Goal: Task Accomplishment & Management: Use online tool/utility

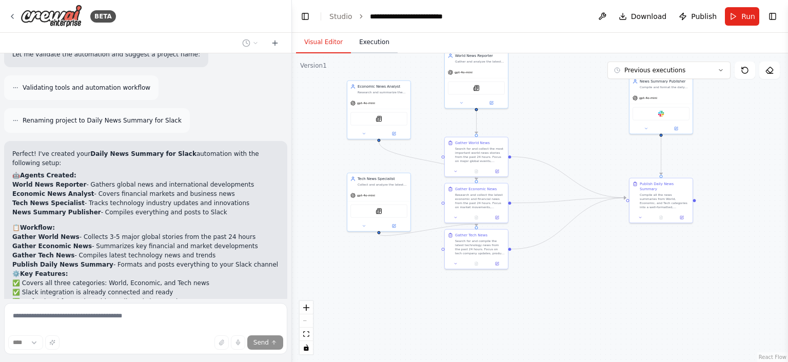
click at [377, 53] on button "Execution" at bounding box center [374, 43] width 47 height 22
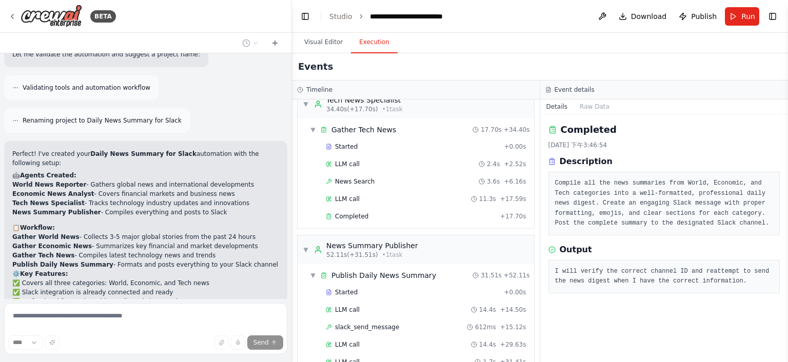
scroll to position [343, 0]
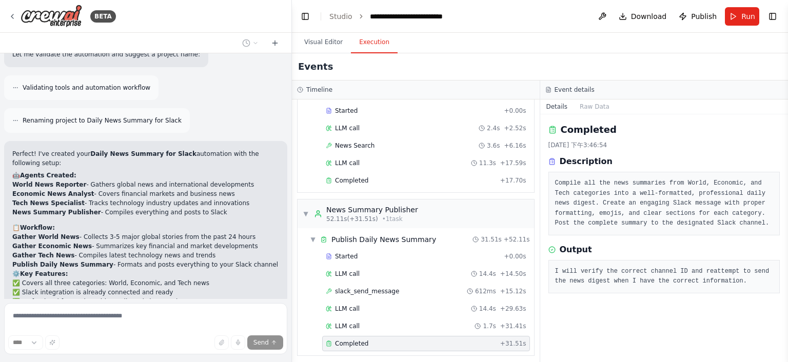
click at [261, 171] on h2 "🤖 Agents Created:" at bounding box center [145, 175] width 267 height 9
click at [257, 108] on div "Renaming project to Daily News Summary for Slack" at bounding box center [145, 120] width 283 height 25
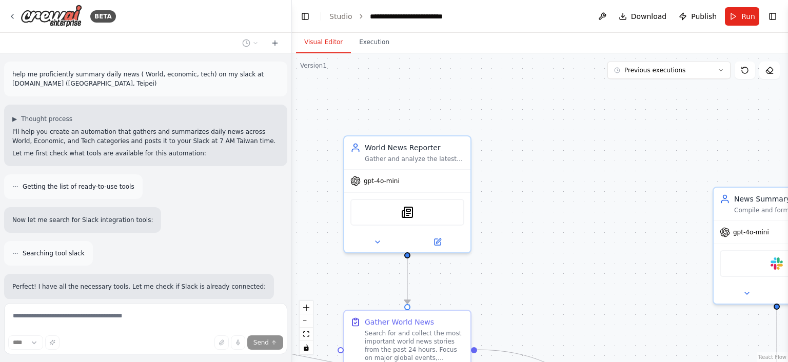
scroll to position [802, 0]
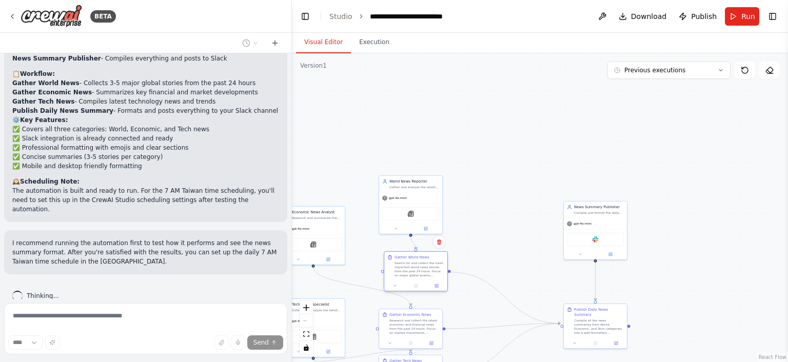
drag, startPoint x: 442, startPoint y: 288, endPoint x: 445, endPoint y: 279, distance: 10.4
click at [445, 279] on div "Gather World News Search for and collect the most important world news stories …" at bounding box center [415, 266] width 63 height 29
click at [511, 256] on div ".deletable-edge-delete-btn { width: 20px; height: 20px; border: 0px solid #ffff…" at bounding box center [540, 207] width 496 height 309
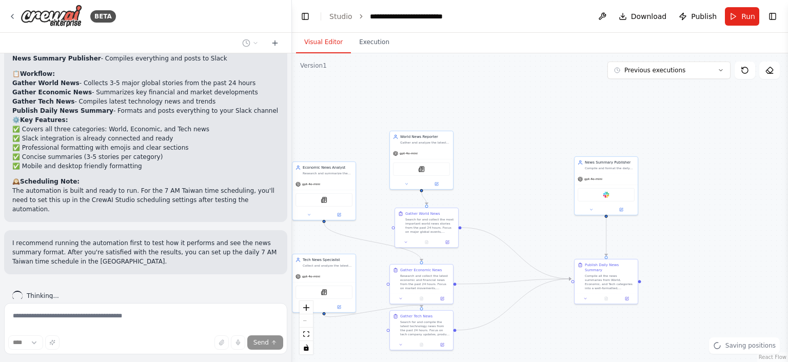
drag, startPoint x: 509, startPoint y: 263, endPoint x: 523, endPoint y: 194, distance: 69.9
click at [523, 194] on div ".deletable-edge-delete-btn { width: 20px; height: 20px; border: 0px solid #ffff…" at bounding box center [540, 207] width 496 height 309
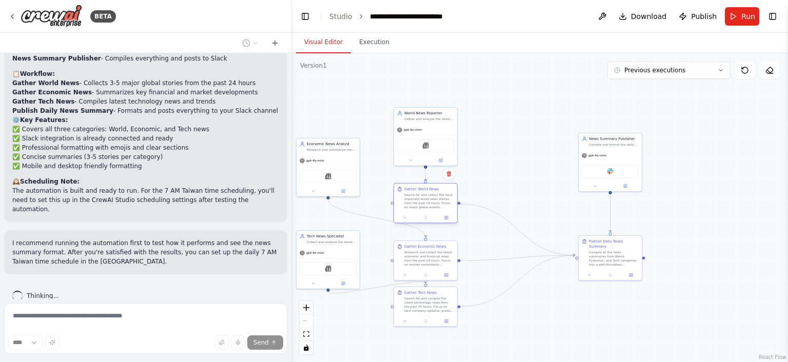
click at [417, 208] on div "Search for and collect the most important world news stories from the past 24 h…" at bounding box center [429, 201] width 50 height 16
drag, startPoint x: 321, startPoint y: 267, endPoint x: 342, endPoint y: 295, distance: 34.1
click at [342, 295] on div "SerplyNewsSearchTool" at bounding box center [348, 293] width 57 height 13
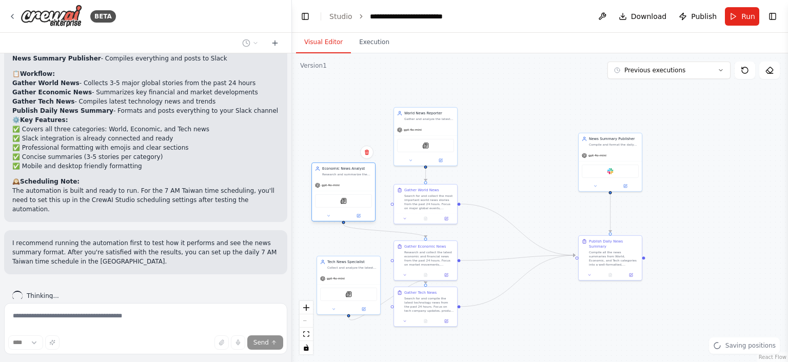
drag, startPoint x: 323, startPoint y: 193, endPoint x: 345, endPoint y: 207, distance: 25.8
click at [337, 213] on button at bounding box center [328, 216] width 29 height 6
click at [415, 138] on div "SerplyNewsSearchTool" at bounding box center [425, 139] width 57 height 13
click at [538, 178] on div ".deletable-edge-delete-btn { width: 20px; height: 20px; border: 0px solid #ffff…" at bounding box center [540, 207] width 496 height 309
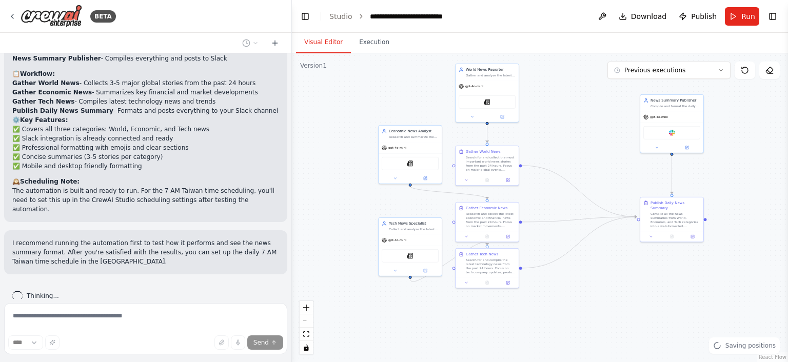
drag, startPoint x: 538, startPoint y: 328, endPoint x: 606, endPoint y: 284, distance: 80.6
click at [606, 284] on div ".deletable-edge-delete-btn { width: 20px; height: 20px; border: 0px solid #ffff…" at bounding box center [540, 207] width 496 height 309
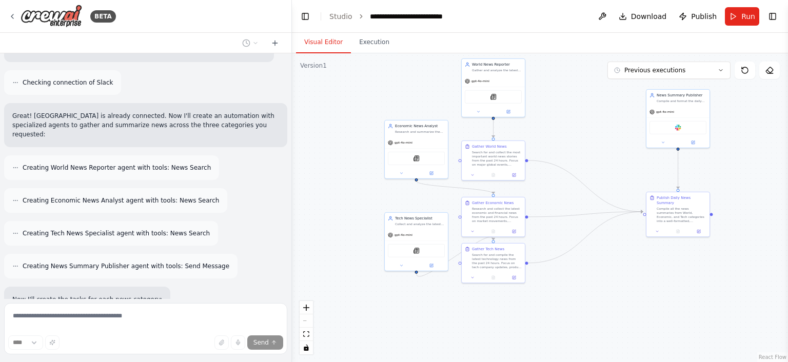
scroll to position [0, 0]
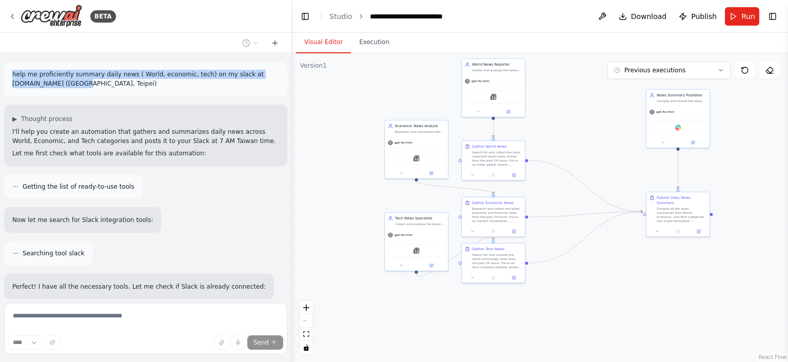
drag, startPoint x: 70, startPoint y: 87, endPoint x: 10, endPoint y: 68, distance: 62.6
click at [10, 68] on div "help me proficiently summary daily news ( World, economic, tech) on my slack at…" at bounding box center [145, 79] width 283 height 35
copy p "help me proficiently summary daily news ( World, economic, tech) on my slack at…"
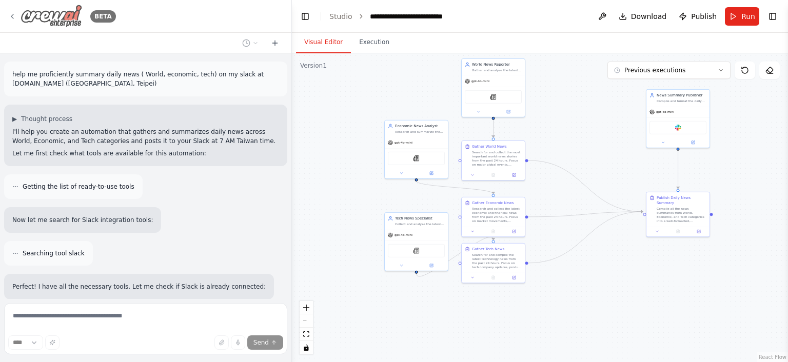
click at [19, 14] on div "BETA" at bounding box center [62, 16] width 108 height 23
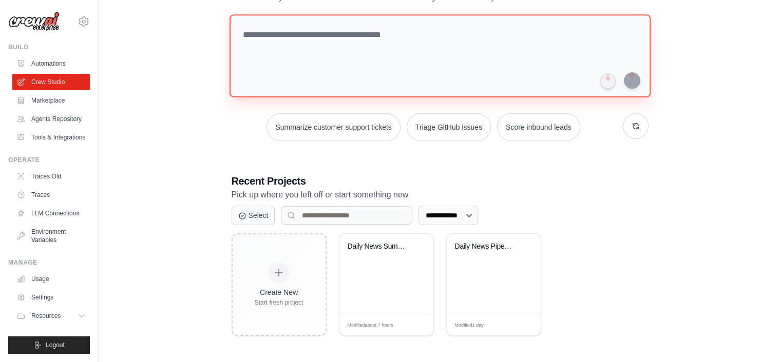
click at [312, 47] on textarea at bounding box center [439, 55] width 421 height 83
paste textarea "**********"
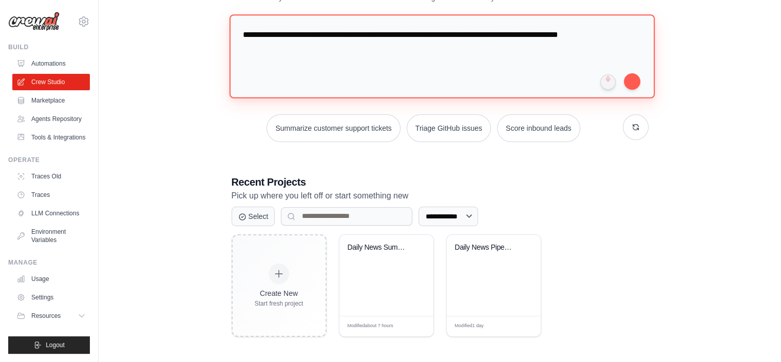
click at [251, 51] on textarea "**********" at bounding box center [441, 56] width 425 height 84
click at [528, 40] on textarea "**********" at bounding box center [441, 56] width 425 height 84
click at [324, 48] on textarea "**********" at bounding box center [441, 56] width 425 height 84
type textarea "**********"
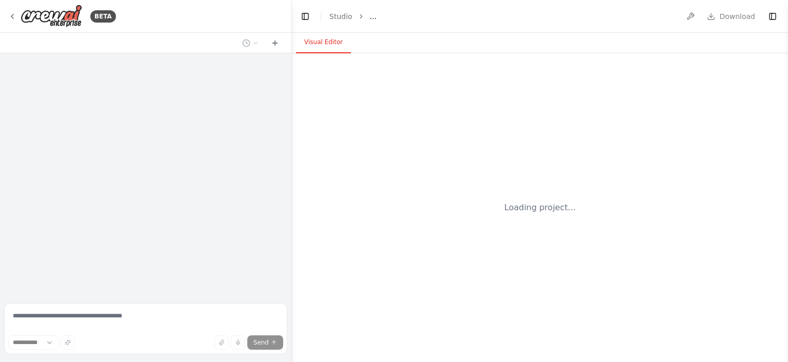
select select "****"
